Goal: Information Seeking & Learning: Learn about a topic

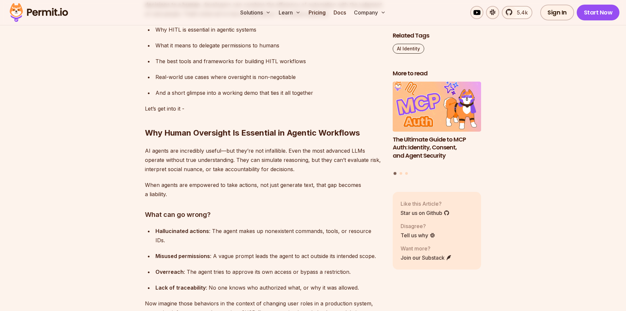
scroll to position [633, 0]
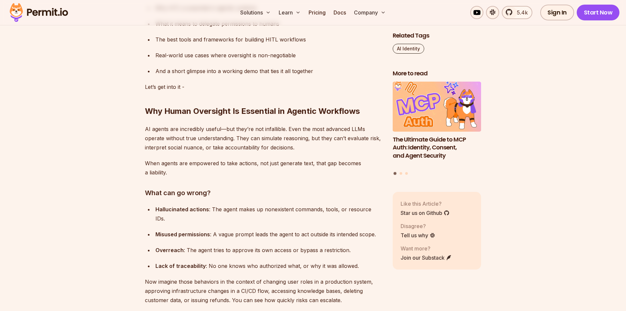
click at [277, 131] on p "AI agents are incredibly useful—but they’re not infallible. Even the most advan…" at bounding box center [263, 138] width 237 height 28
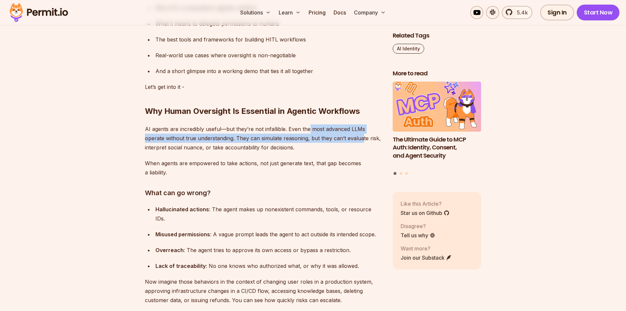
drag, startPoint x: 307, startPoint y: 132, endPoint x: 361, endPoint y: 137, distance: 54.5
click at [361, 137] on p "AI agents are incredibly useful—but they’re not infallible. Even the most advan…" at bounding box center [263, 138] width 237 height 28
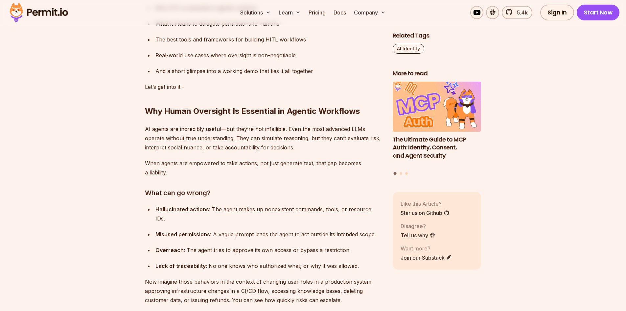
click at [243, 164] on p "When agents are empowered to take actions, not just generate text, that gap bec…" at bounding box center [263, 167] width 237 height 18
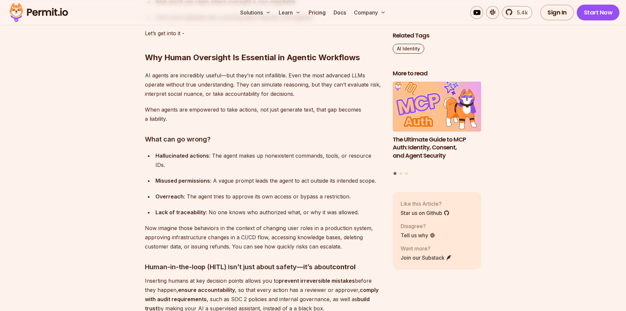
scroll to position [715, 0]
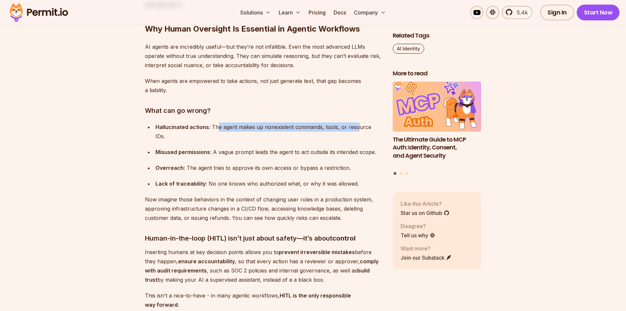
drag, startPoint x: 216, startPoint y: 126, endPoint x: 355, endPoint y: 122, distance: 139.5
click at [355, 122] on div "Hallucinated actions : The agent makes up nonexistent commands, tools, or resou…" at bounding box center [269, 131] width 227 height 18
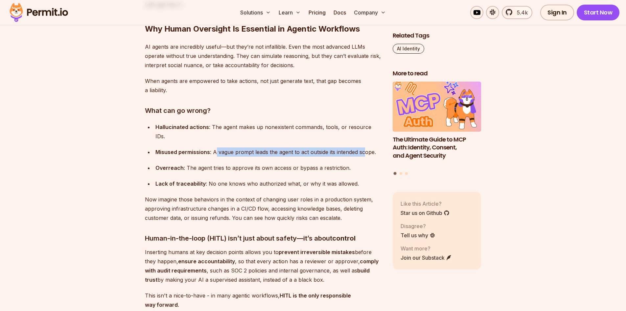
drag, startPoint x: 215, startPoint y: 142, endPoint x: 363, endPoint y: 145, distance: 148.7
click at [363, 147] on div "Misused permissions : A vague prompt leads the agent to act outside its intende…" at bounding box center [269, 151] width 227 height 9
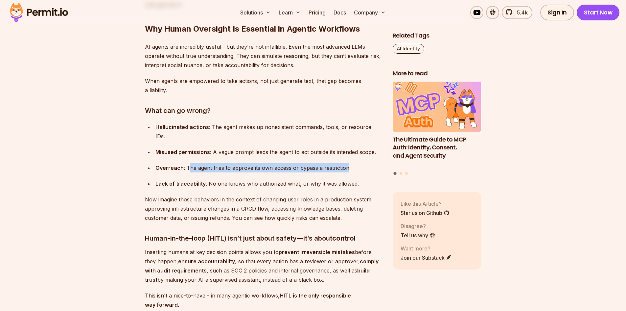
drag, startPoint x: 188, startPoint y: 157, endPoint x: 345, endPoint y: 158, distance: 156.5
click at [345, 163] on div "Overreach : The agent tries to approve its own access or bypass a restriction." at bounding box center [269, 167] width 227 height 9
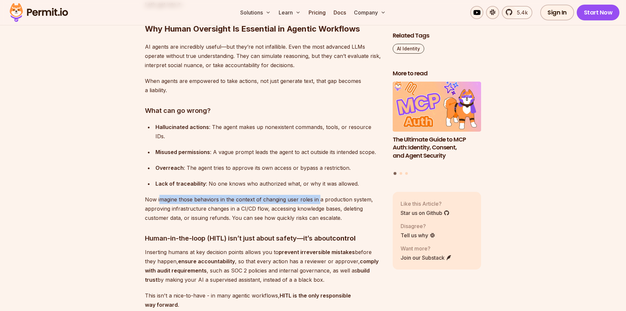
drag, startPoint x: 161, startPoint y: 190, endPoint x: 319, endPoint y: 186, distance: 158.2
click at [319, 195] on p "Now imagine those behaviors in the context of changing user roles in a producti…" at bounding box center [263, 209] width 237 height 28
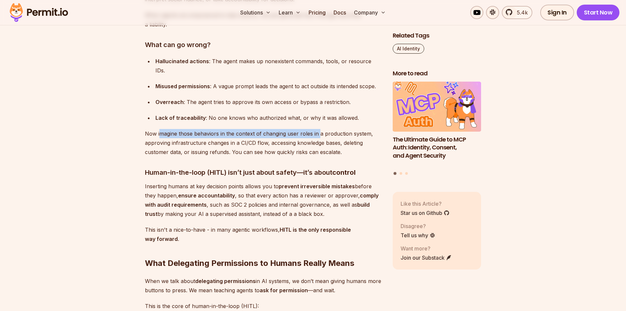
scroll to position [789, 0]
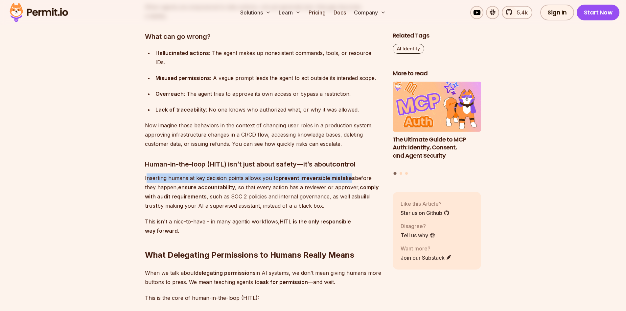
drag, startPoint x: 148, startPoint y: 167, endPoint x: 350, endPoint y: 167, distance: 201.9
click at [350, 173] on p "Inserting humans at key decision points allows you to prevent irreversible mist…" at bounding box center [263, 191] width 237 height 37
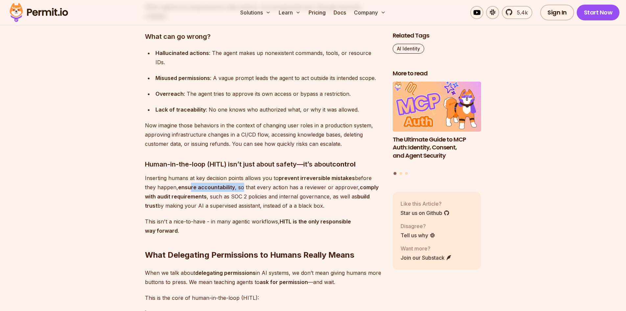
drag, startPoint x: 178, startPoint y: 175, endPoint x: 230, endPoint y: 173, distance: 52.6
click at [230, 173] on p "Inserting humans at key decision points allows you to prevent irreversible mist…" at bounding box center [263, 191] width 237 height 37
click at [249, 173] on p "Inserting humans at key decision points allows you to prevent irreversible mist…" at bounding box center [263, 191] width 237 height 37
drag, startPoint x: 250, startPoint y: 175, endPoint x: 345, endPoint y: 175, distance: 94.7
click at [345, 175] on p "Inserting humans at key decision points allows you to prevent irreversible mist…" at bounding box center [263, 191] width 237 height 37
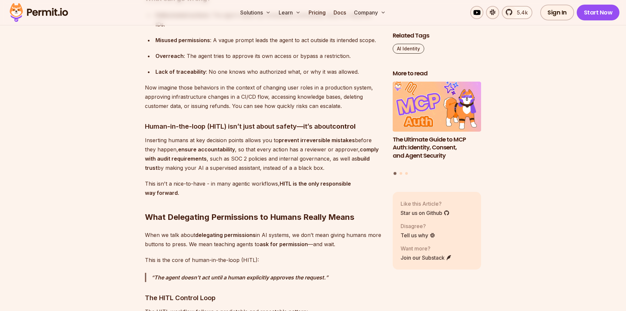
scroll to position [855, 0]
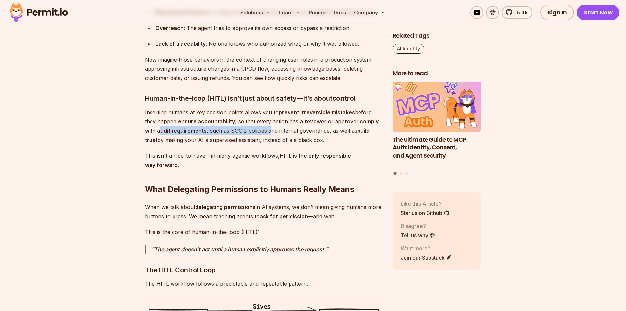
drag, startPoint x: 149, startPoint y: 120, endPoint x: 257, endPoint y: 120, distance: 108.2
click at [257, 120] on p "Inserting humans at key decision points allows you to prevent irreversible mist…" at bounding box center [263, 126] width 237 height 37
drag, startPoint x: 271, startPoint y: 120, endPoint x: 311, endPoint y: 119, distance: 39.8
click at [311, 119] on p "Inserting humans at key decision points allows you to prevent irreversible mist…" at bounding box center [263, 126] width 237 height 37
drag, startPoint x: 154, startPoint y: 130, endPoint x: 312, endPoint y: 127, distance: 157.5
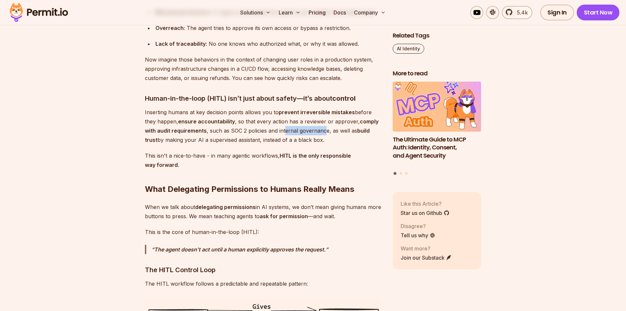
click at [312, 127] on p "Inserting humans at key decision points allows you to prevent irreversible mist…" at bounding box center [263, 126] width 237 height 37
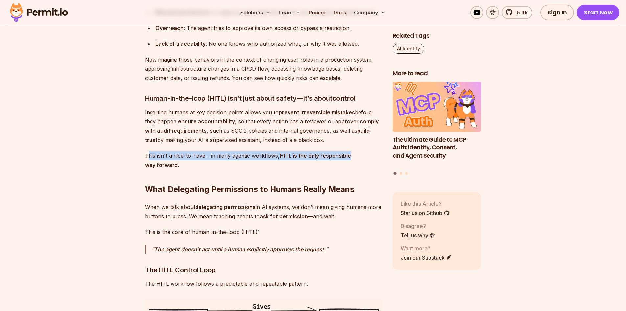
drag, startPoint x: 147, startPoint y: 146, endPoint x: 351, endPoint y: 144, distance: 203.6
click at [351, 151] on p "This isn't a nice-to-have - in many agentic workflows, HITL is the only respons…" at bounding box center [263, 160] width 237 height 18
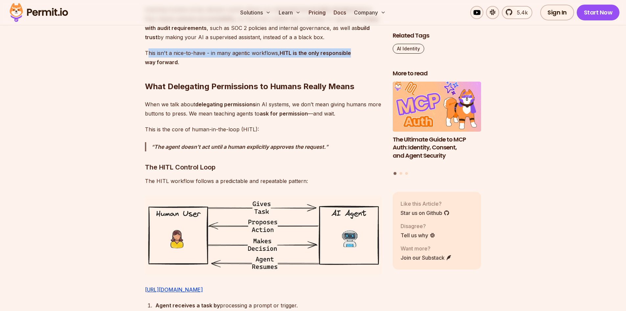
scroll to position [954, 0]
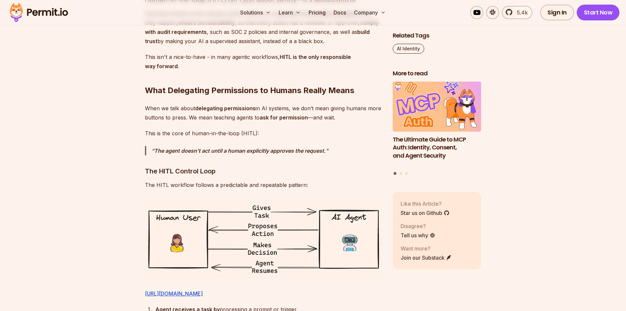
drag, startPoint x: 147, startPoint y: 98, endPoint x: 288, endPoint y: 92, distance: 141.2
drag, startPoint x: 297, startPoint y: 97, endPoint x: 378, endPoint y: 92, distance: 80.7
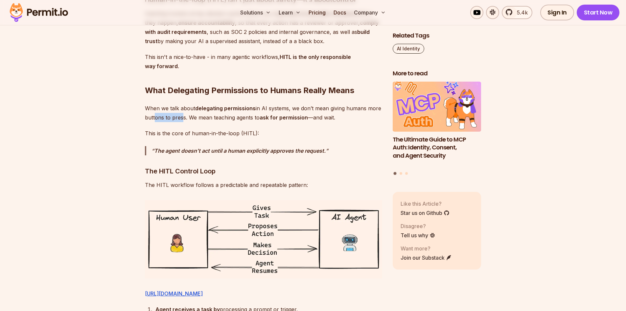
drag, startPoint x: 152, startPoint y: 109, endPoint x: 178, endPoint y: 107, distance: 26.1
click at [178, 107] on p "When we talk about delegating permissions in AI systems, we don’t mean giving h…" at bounding box center [263, 113] width 237 height 18
drag, startPoint x: 195, startPoint y: 107, endPoint x: 327, endPoint y: 104, distance: 131.2
click at [327, 104] on p "When we talk about delegating permissions in AI systems, we don’t mean giving h…" at bounding box center [263, 113] width 237 height 18
drag, startPoint x: 168, startPoint y: 143, endPoint x: 319, endPoint y: 139, distance: 150.6
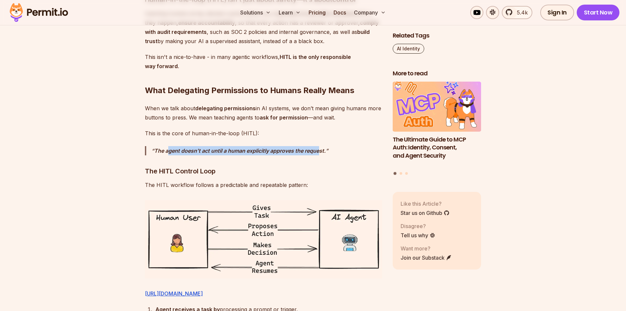
click at [319, 147] on strong "The agent doesn’t act until a human explicitly approves the request." at bounding box center [240, 150] width 172 height 7
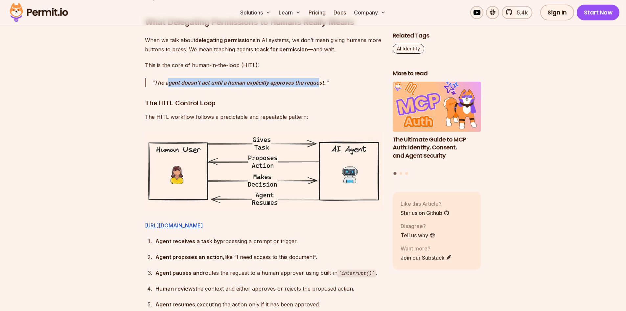
scroll to position [1069, 0]
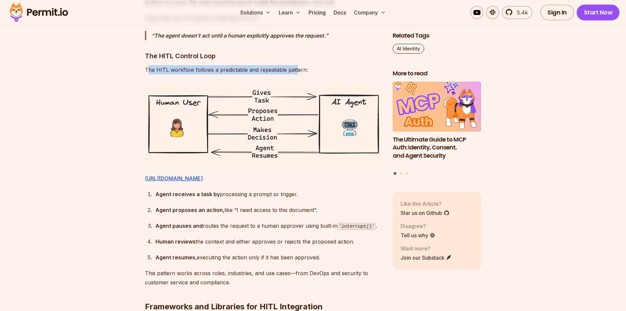
drag, startPoint x: 149, startPoint y: 61, endPoint x: 296, endPoint y: 59, distance: 146.3
click at [296, 65] on p "The HITL workflow follows a predictable and repeatable pattern:" at bounding box center [263, 69] width 237 height 9
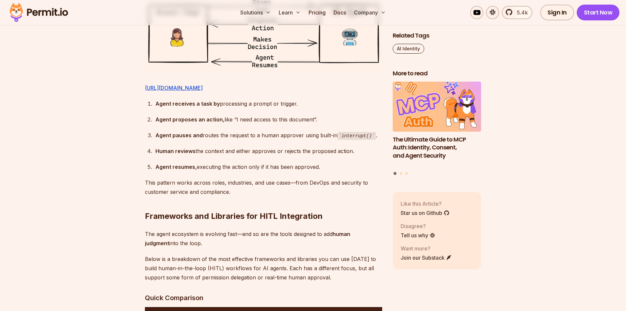
scroll to position [1176, 0]
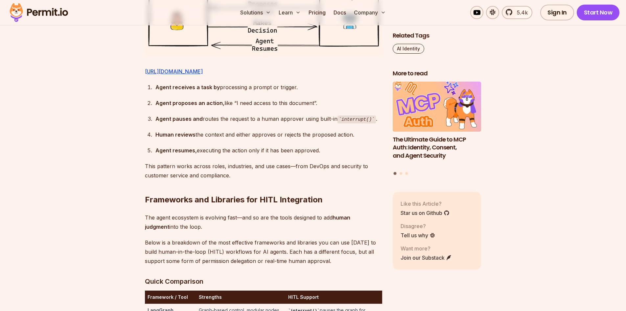
drag, startPoint x: 167, startPoint y: 106, endPoint x: 299, endPoint y: 102, distance: 132.2
click at [299, 92] on div "Agent receives a task by processing a prompt or trigger." at bounding box center [269, 87] width 227 height 9
drag, startPoint x: 162, startPoint y: 118, endPoint x: 310, endPoint y: 117, distance: 147.3
click at [310, 108] on div "Agent proposes an action, like “I need access to this document”." at bounding box center [269, 102] width 227 height 9
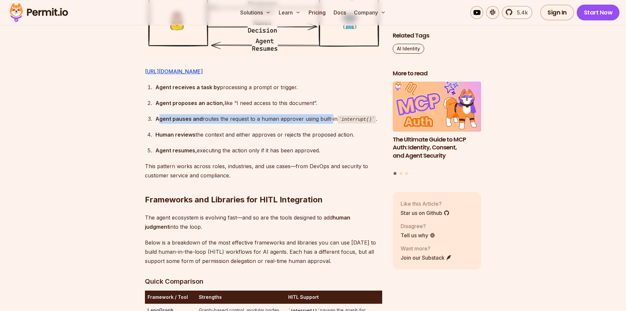
drag, startPoint x: 158, startPoint y: 137, endPoint x: 328, endPoint y: 133, distance: 169.7
click at [328, 124] on div "Agent pauses and routes the request to a human approver using built-in interrup…" at bounding box center [269, 119] width 227 height 10
drag, startPoint x: 163, startPoint y: 153, endPoint x: 355, endPoint y: 153, distance: 192.7
click at [355, 139] on div "Human reviews the context and either approves or rejects the proposed action." at bounding box center [269, 134] width 227 height 9
drag, startPoint x: 159, startPoint y: 168, endPoint x: 333, endPoint y: 169, distance: 174.0
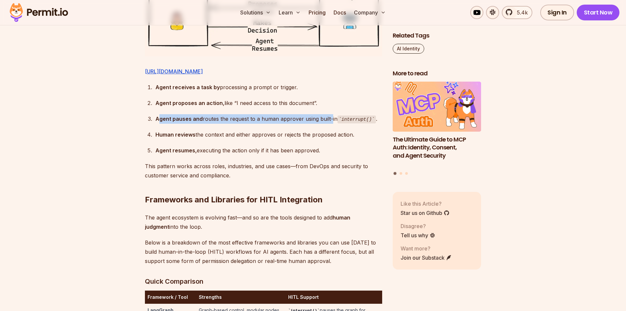
click at [333, 155] on div "Agent resumes, executing the action only if it has been approved." at bounding box center [269, 150] width 227 height 9
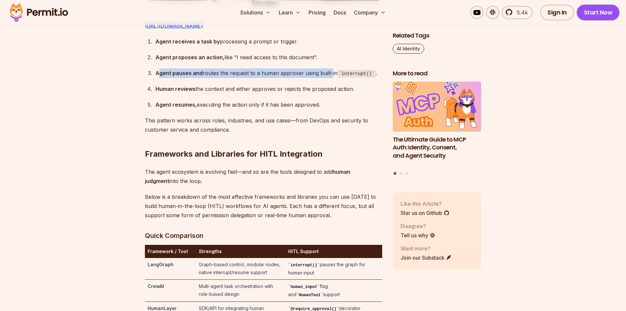
scroll to position [1233, 0]
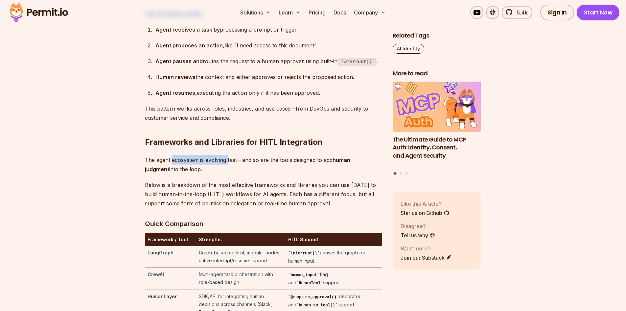
drag, startPoint x: 173, startPoint y: 177, endPoint x: 227, endPoint y: 175, distance: 54.6
click at [227, 174] on p "The agent ecosystem is evolving fast—and so are the tools designed to add human…" at bounding box center [263, 164] width 237 height 18
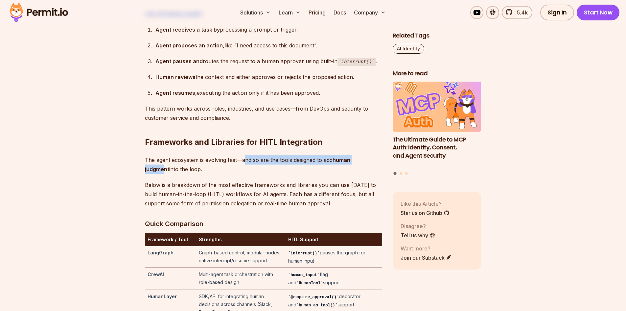
drag, startPoint x: 244, startPoint y: 174, endPoint x: 371, endPoint y: 174, distance: 126.9
click at [371, 174] on p "The agent ecosystem is evolving fast—and so are the tools designed to add human…" at bounding box center [263, 164] width 237 height 18
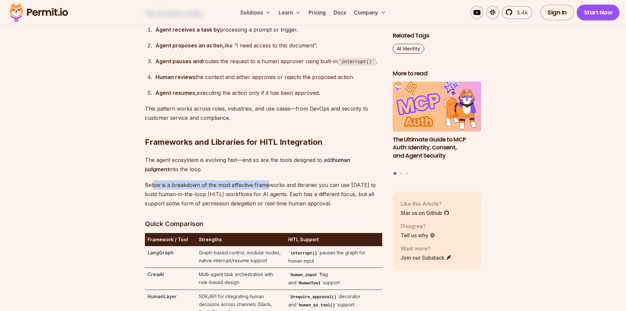
drag, startPoint x: 152, startPoint y: 205, endPoint x: 270, endPoint y: 205, distance: 117.4
click at [270, 205] on p "Below is a breakdown of the most effective frameworks and libraries you can use…" at bounding box center [263, 194] width 237 height 28
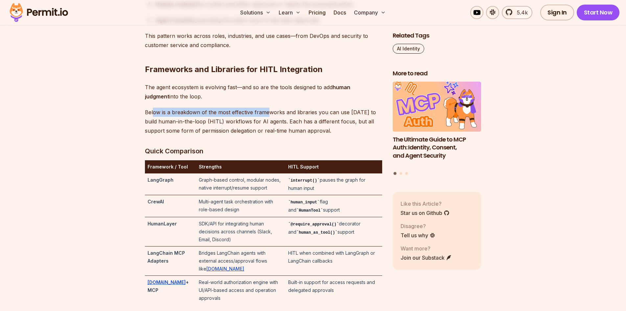
scroll to position [1307, 0]
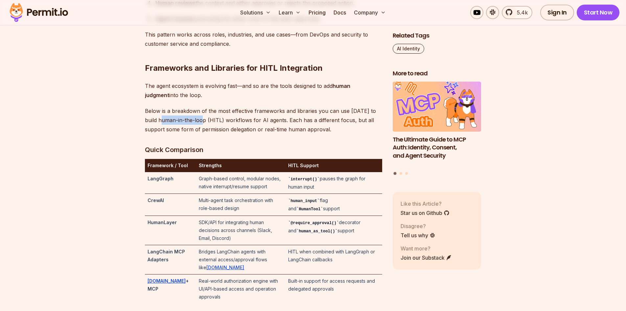
drag, startPoint x: 150, startPoint y: 139, endPoint x: 193, endPoint y: 139, distance: 42.8
click at [193, 134] on p "Below is a breakdown of the most effective frameworks and libraries you can use…" at bounding box center [263, 120] width 237 height 28
drag, startPoint x: 224, startPoint y: 140, endPoint x: 262, endPoint y: 136, distance: 38.0
click at [262, 134] on p "Below is a breakdown of the most effective frameworks and libraries you can use…" at bounding box center [263, 120] width 237 height 28
drag, startPoint x: 276, startPoint y: 135, endPoint x: 381, endPoint y: 138, distance: 104.6
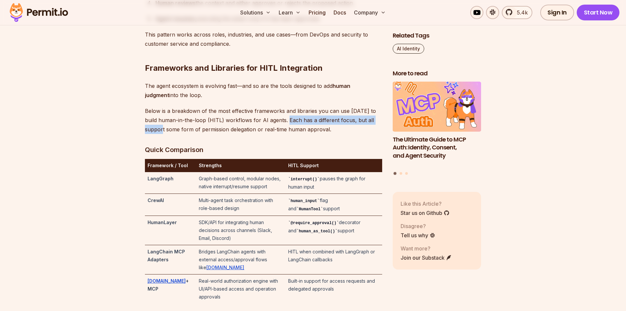
click at [381, 134] on p "Below is a breakdown of the most effective frameworks and libraries you can use…" at bounding box center [263, 120] width 237 height 28
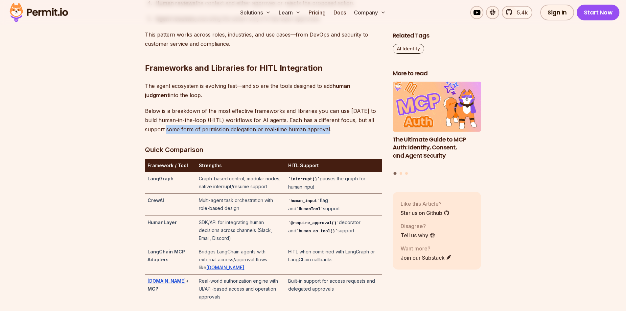
drag, startPoint x: 146, startPoint y: 148, endPoint x: 315, endPoint y: 144, distance: 169.1
click at [315, 134] on p "Below is a breakdown of the most effective frameworks and libraries you can use…" at bounding box center [263, 120] width 237 height 28
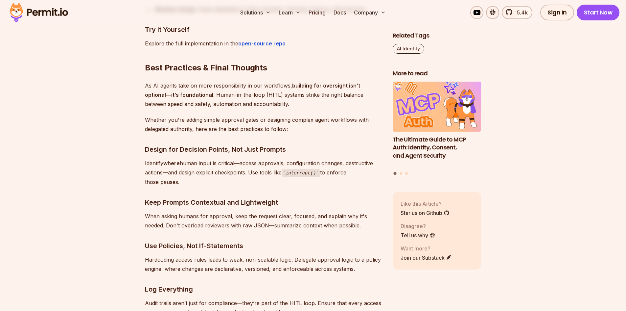
scroll to position [3231, 0]
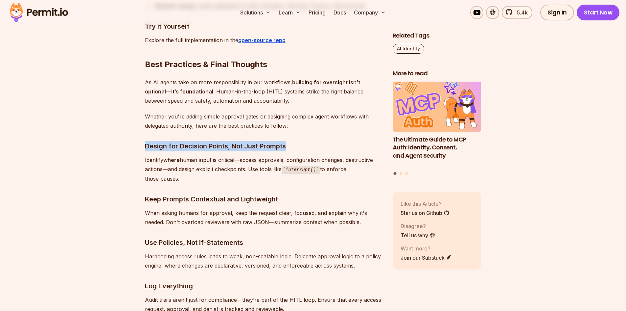
drag, startPoint x: 288, startPoint y: 132, endPoint x: 145, endPoint y: 132, distance: 143.7
click at [145, 141] on h3 "Design for Decision Points, Not Just Prompts" at bounding box center [263, 146] width 237 height 11
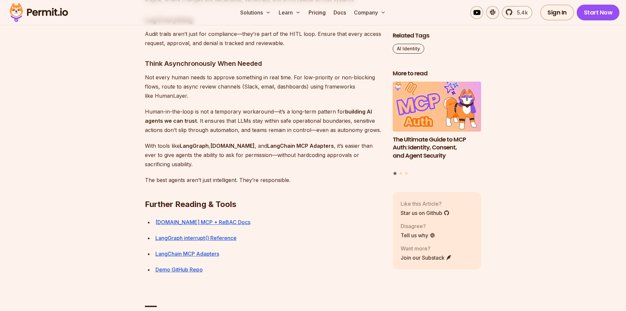
scroll to position [3510, 0]
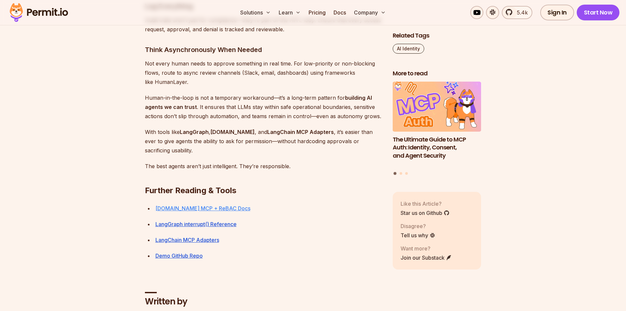
click at [165, 205] on link "[DOMAIN_NAME] MCP + ReBAC Docs" at bounding box center [203, 208] width 95 height 7
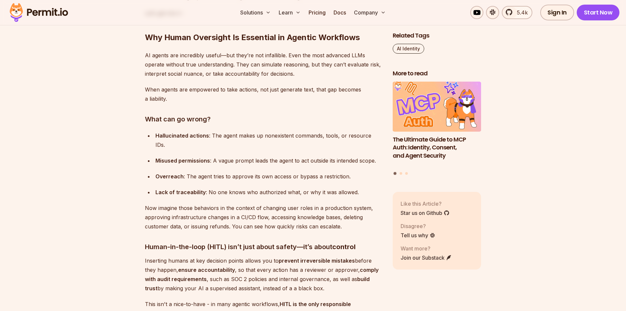
scroll to position [707, 0]
